Goal: Task Accomplishment & Management: Use online tool/utility

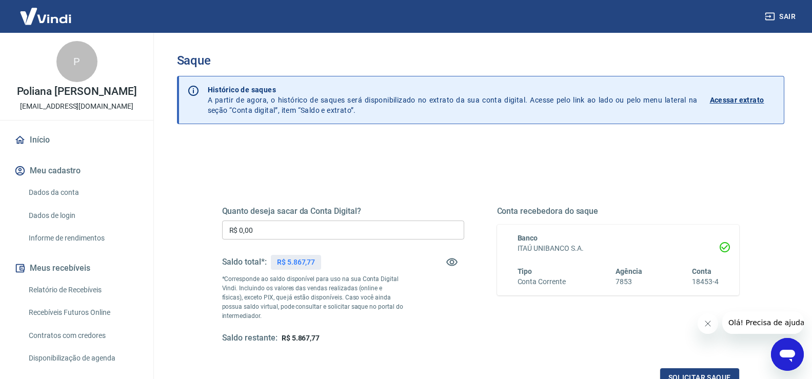
click at [301, 229] on input "R$ 0,00" at bounding box center [343, 230] width 242 height 19
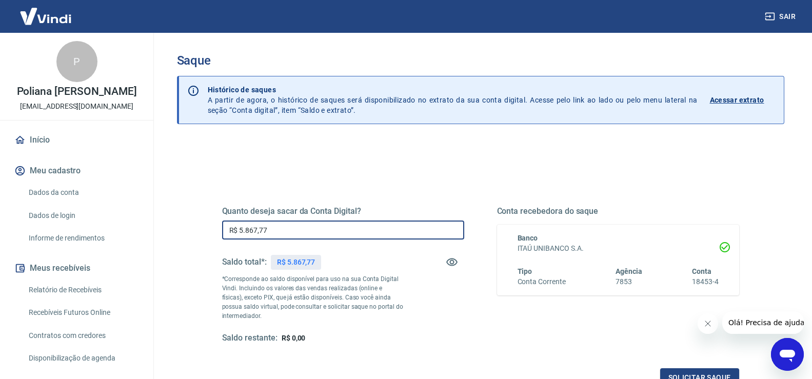
type input "R$ 5.867,77"
click at [327, 206] on div "Quanto deseja sacar da Conta Digital? R$ 5.867,77 ​ Saldo total*: R$ 5.867,77 *…" at bounding box center [480, 285] width 517 height 206
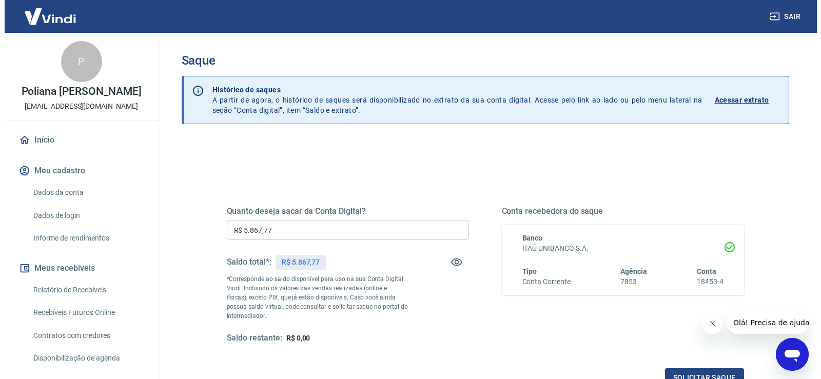
scroll to position [103, 0]
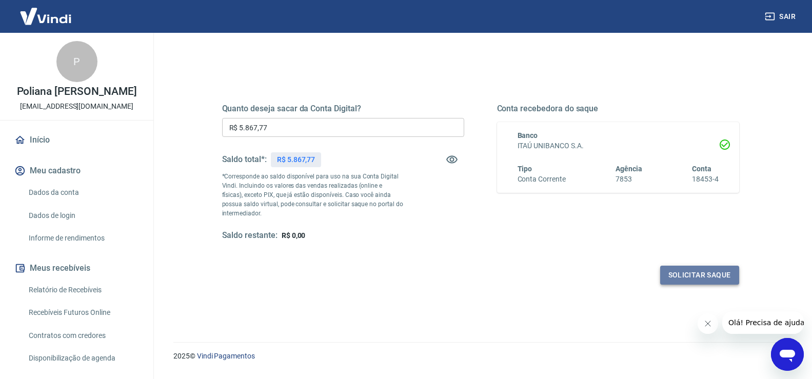
click at [686, 275] on button "Solicitar saque" at bounding box center [699, 275] width 79 height 19
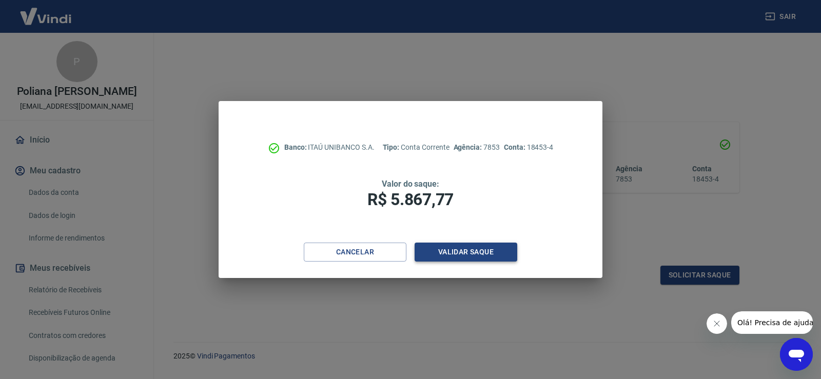
drag, startPoint x: 522, startPoint y: 250, endPoint x: 487, endPoint y: 250, distance: 34.9
click at [521, 250] on div "Cancelar Validar saque" at bounding box center [411, 260] width 384 height 35
click at [482, 250] on button "Validar saque" at bounding box center [466, 252] width 103 height 19
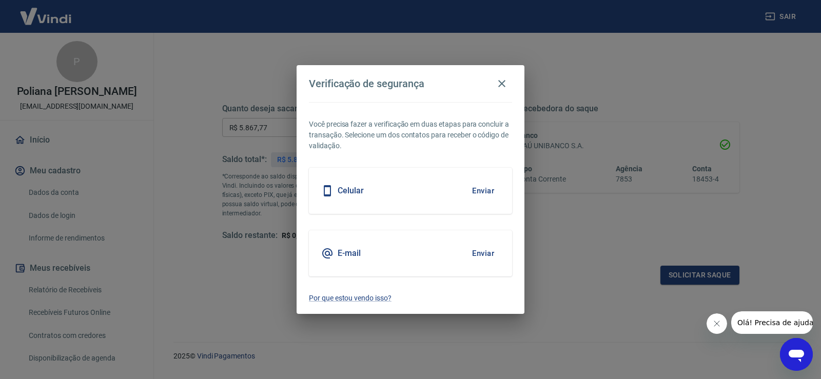
click at [476, 193] on button "Enviar" at bounding box center [482, 191] width 33 height 22
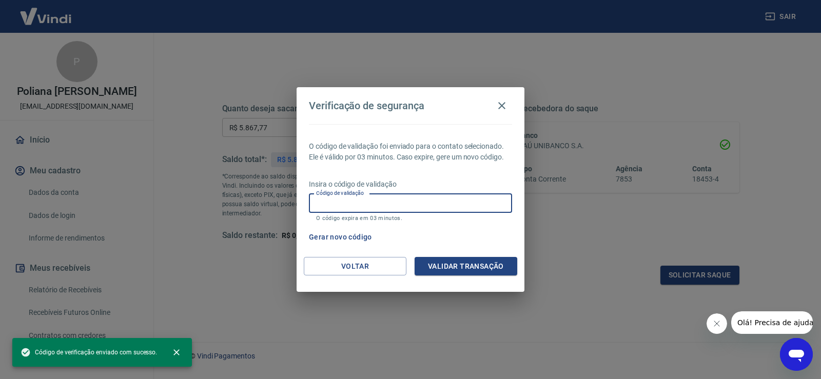
click at [378, 205] on input "Código de validação" at bounding box center [410, 203] width 203 height 19
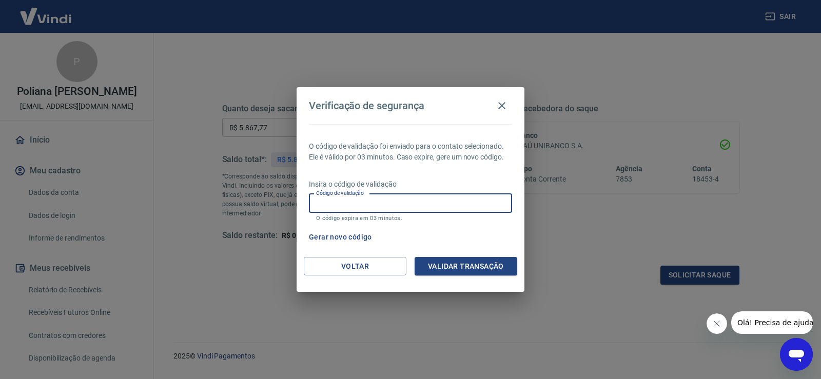
click at [339, 208] on input "Código de validação" at bounding box center [410, 203] width 203 height 19
type input "901482"
click at [449, 262] on button "Validar transação" at bounding box center [466, 266] width 103 height 19
